Goal: Task Accomplishment & Management: Complete application form

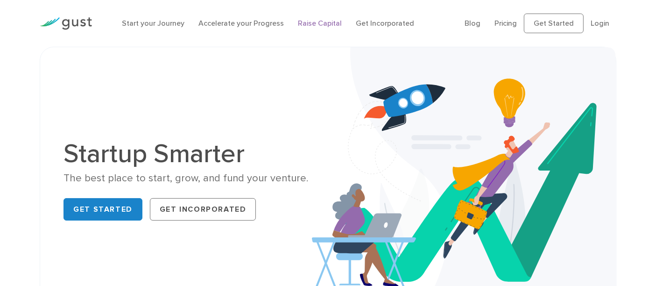
click at [314, 24] on link "Raise Capital" at bounding box center [320, 23] width 44 height 9
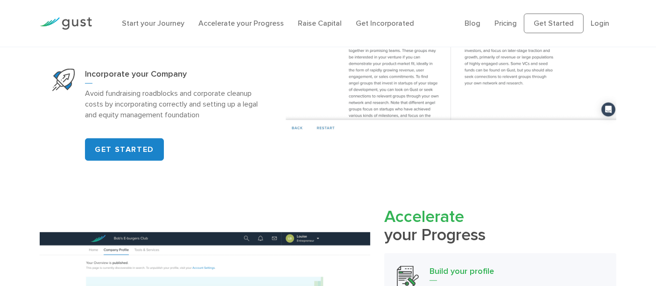
scroll to position [653, 0]
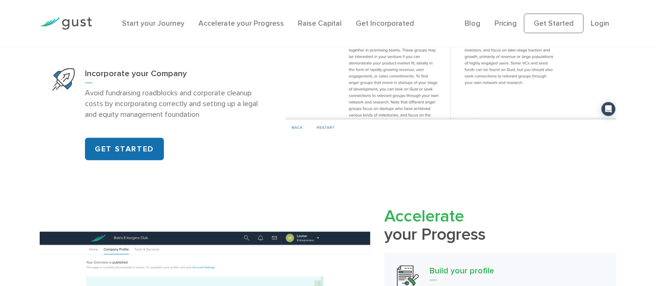
click at [138, 151] on link "GET STARTED" at bounding box center [124, 149] width 79 height 22
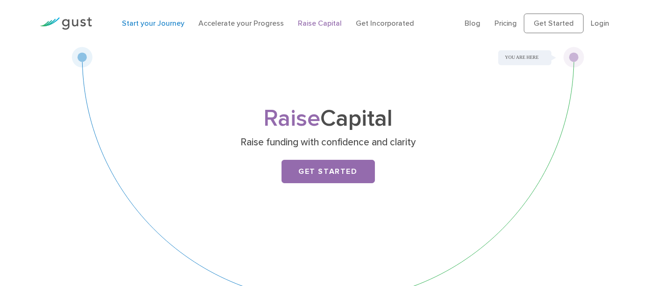
click at [157, 22] on link "Start your Journey" at bounding box center [153, 23] width 63 height 9
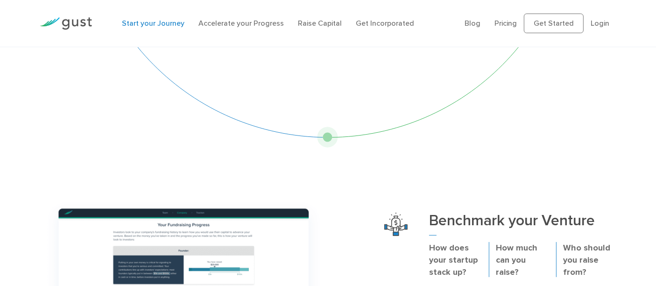
scroll to position [145, 0]
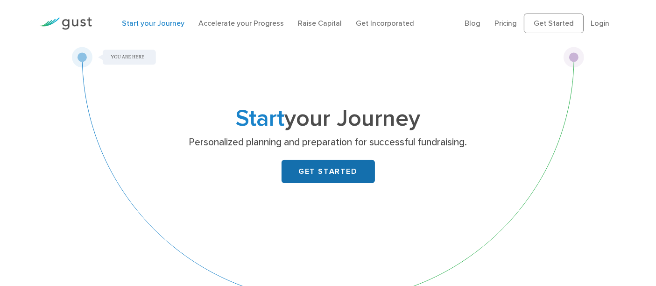
click at [303, 164] on link "GET STARTED" at bounding box center [327, 171] width 93 height 23
